Goal: Information Seeking & Learning: Compare options

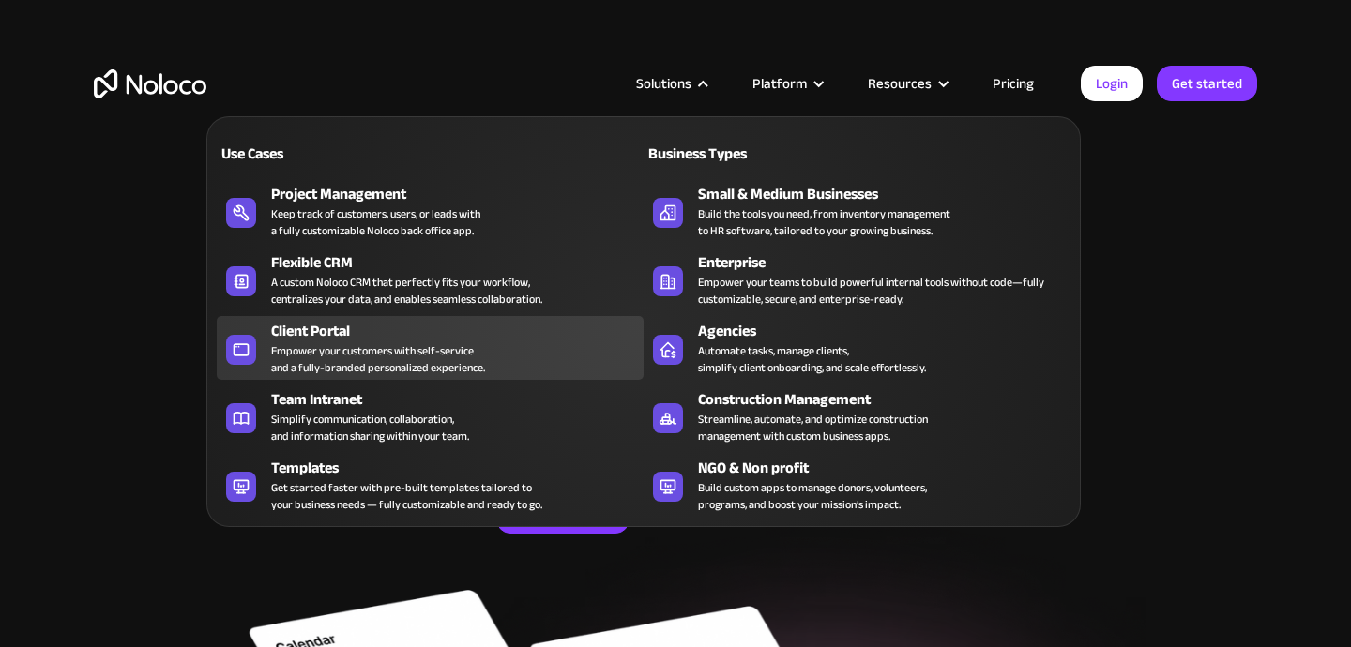
click at [337, 349] on div "Empower your customers with self-service and a fully-branded personalized exper…" at bounding box center [378, 359] width 214 height 34
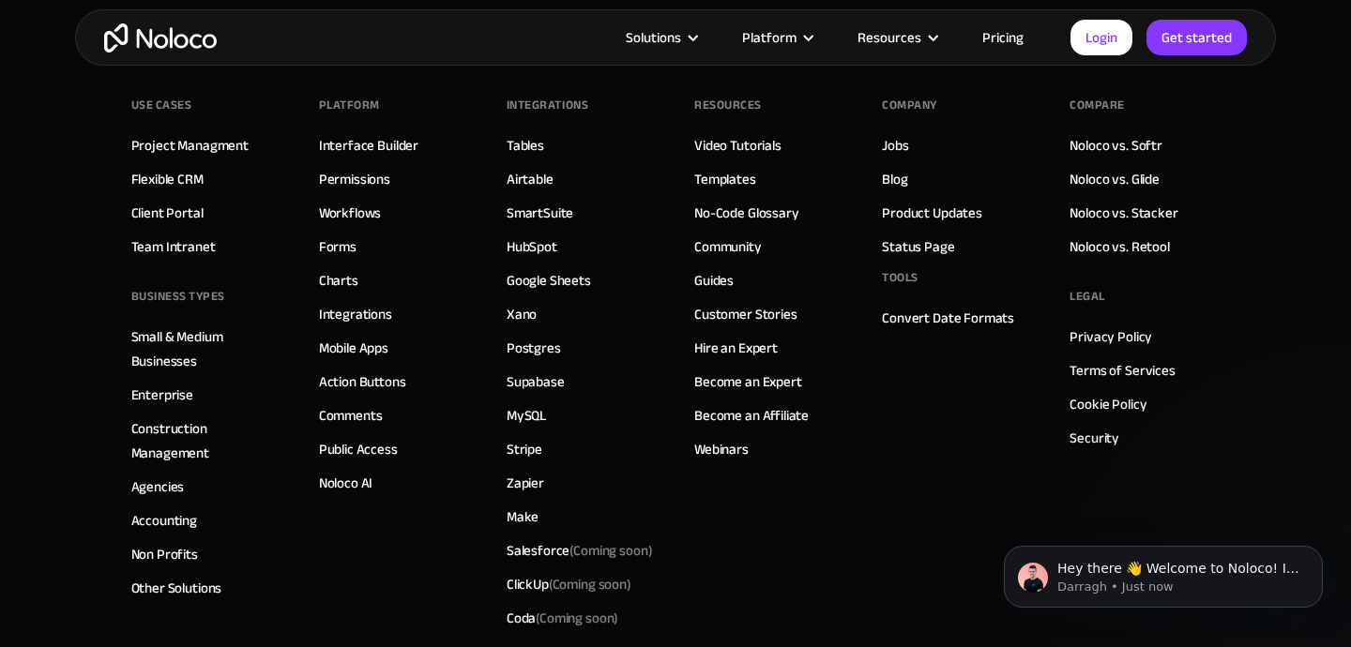
scroll to position [10478, 0]
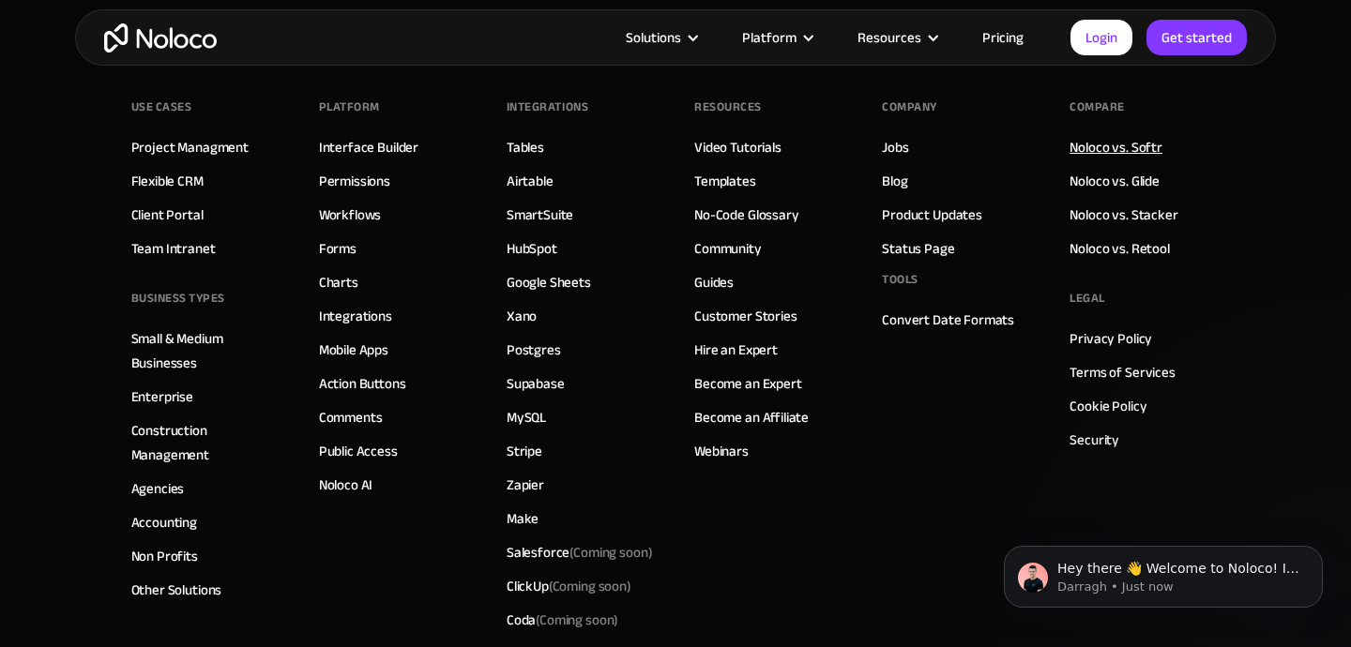
click at [1132, 144] on link "Noloco vs. Softr" at bounding box center [1115, 147] width 93 height 24
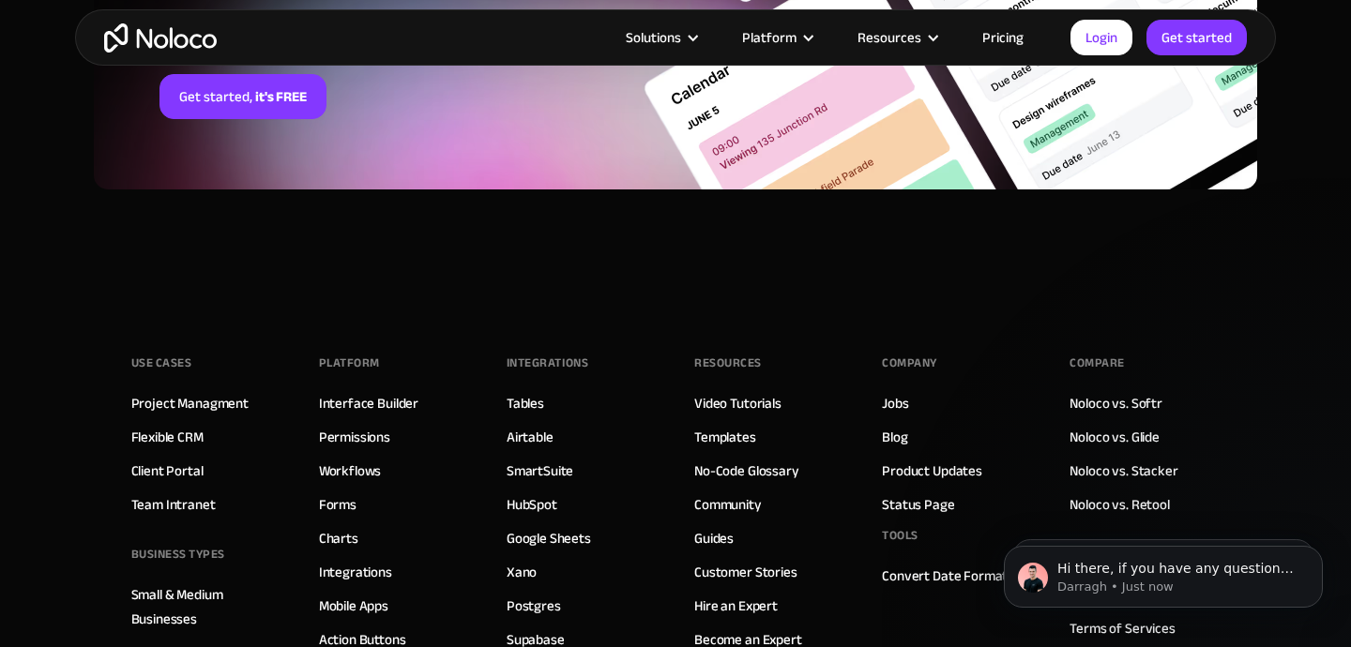
scroll to position [5111, 0]
